Goal: Find specific page/section

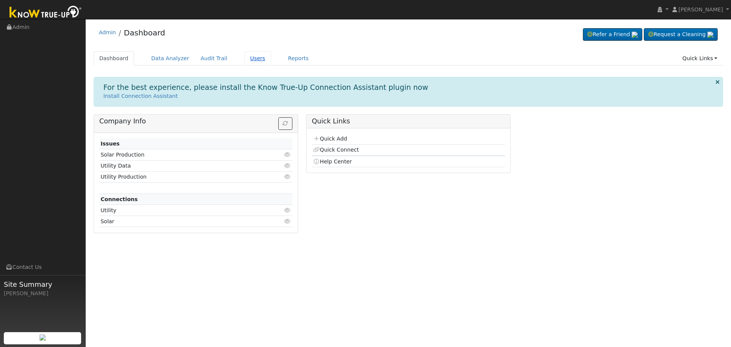
click at [244, 58] on link "Users" at bounding box center [257, 58] width 27 height 14
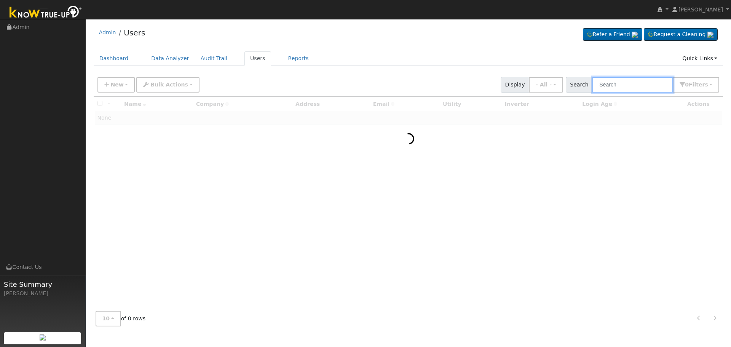
click at [640, 78] on input "text" at bounding box center [633, 85] width 81 height 16
paste input "[PERSON_NAME]"
type input "Philip Jaramillo"
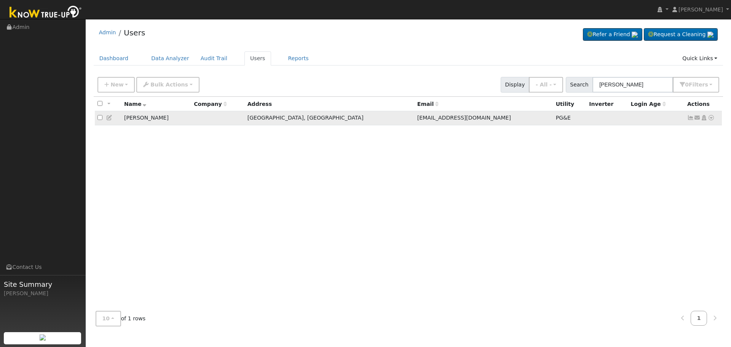
click at [691, 118] on icon at bounding box center [690, 117] width 7 height 5
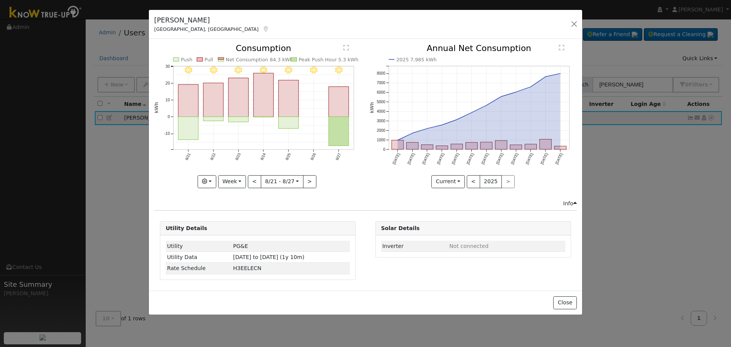
click at [561, 145] on icon "2025 7,985 kWh Aug '24 Sep '24 Oct '24 Nov '24 Dec '24 Jan '25 Feb '25 Mar '25 …" at bounding box center [473, 113] width 207 height 139
click at [563, 149] on rect "onclick=""" at bounding box center [560, 147] width 12 height 3
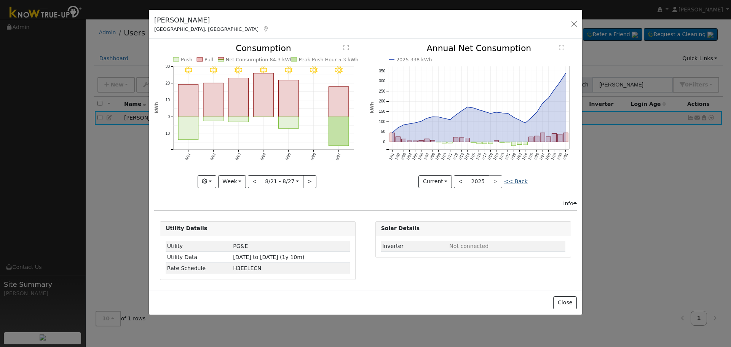
click at [521, 184] on link "<< Back" at bounding box center [516, 181] width 24 height 6
